Goal: Transaction & Acquisition: Subscribe to service/newsletter

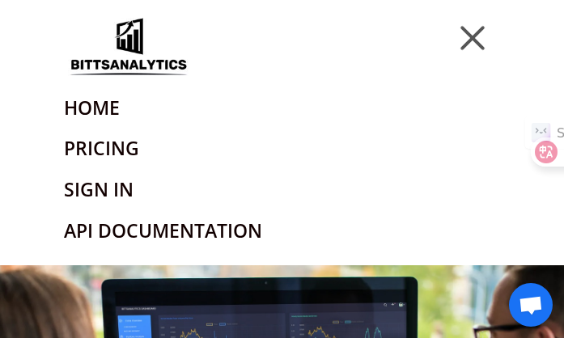
click at [114, 152] on link "Pricing" at bounding box center [282, 148] width 437 height 41
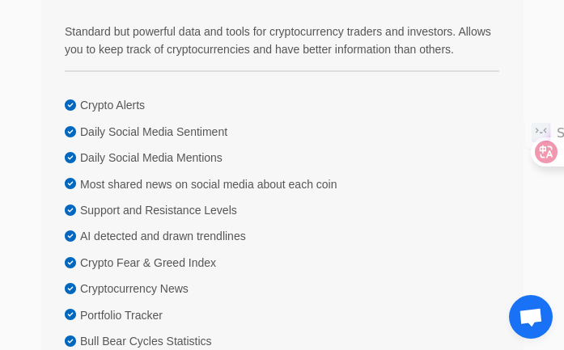
scroll to position [1052, 0]
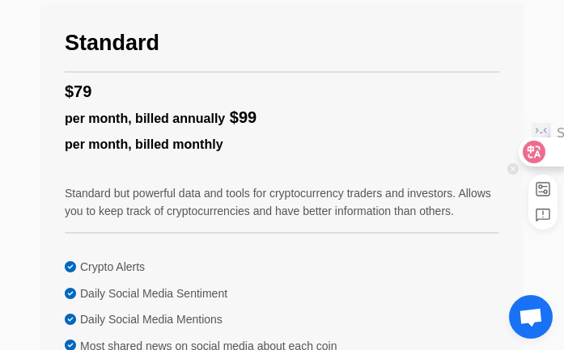
click at [530, 154] on icon at bounding box center [535, 152] width 14 height 13
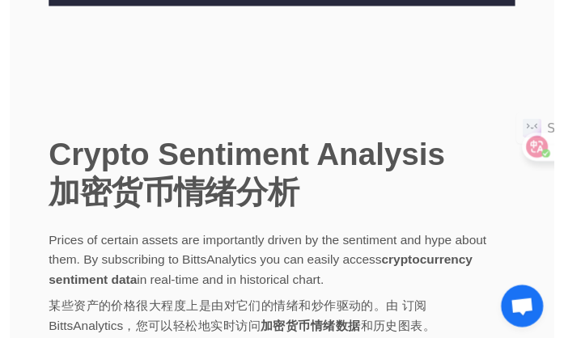
scroll to position [11050, 0]
